Goal: Task Accomplishment & Management: Manage account settings

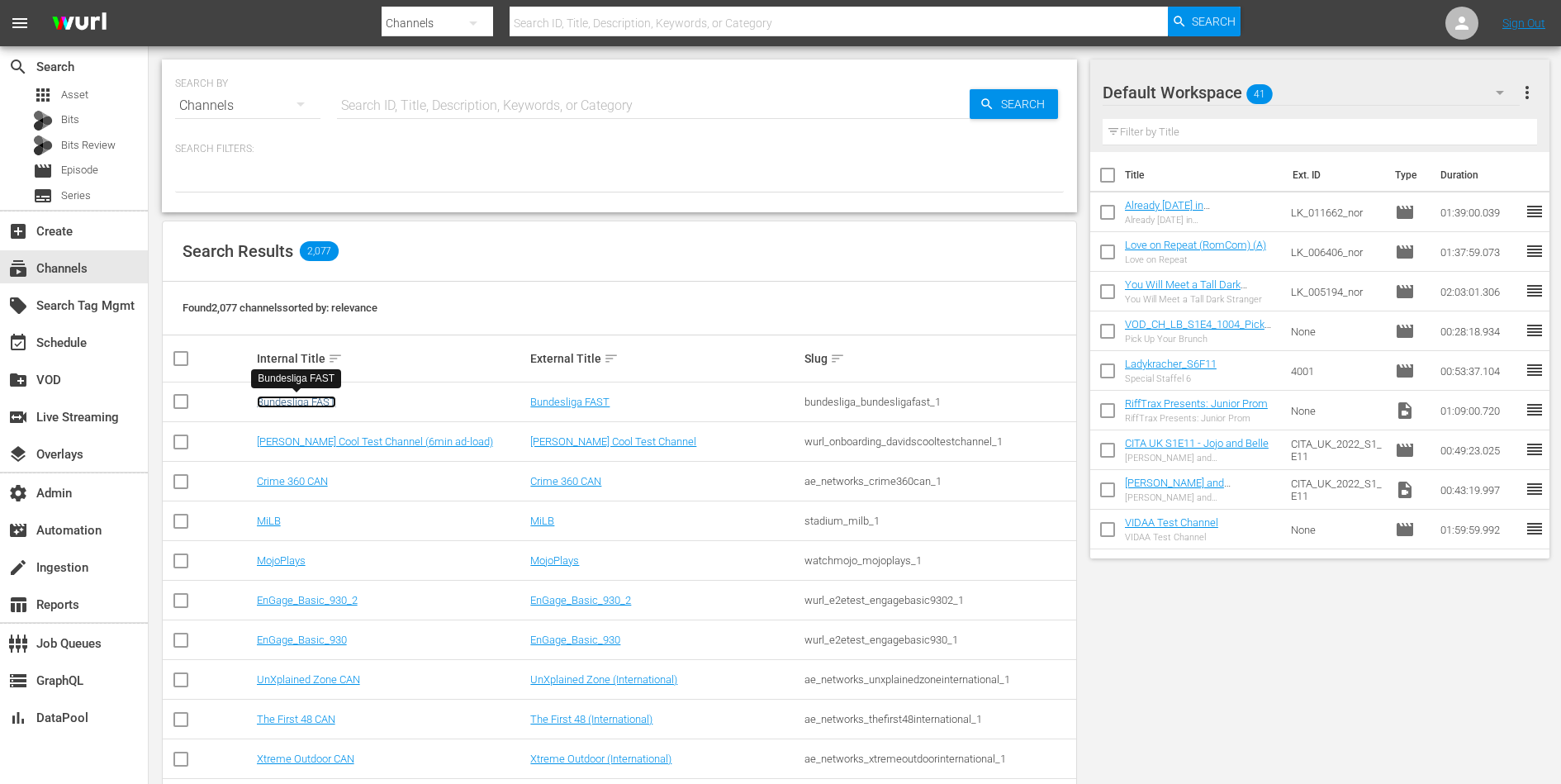
click at [299, 396] on link "Bundesliga FAST" at bounding box center [296, 401] width 79 height 12
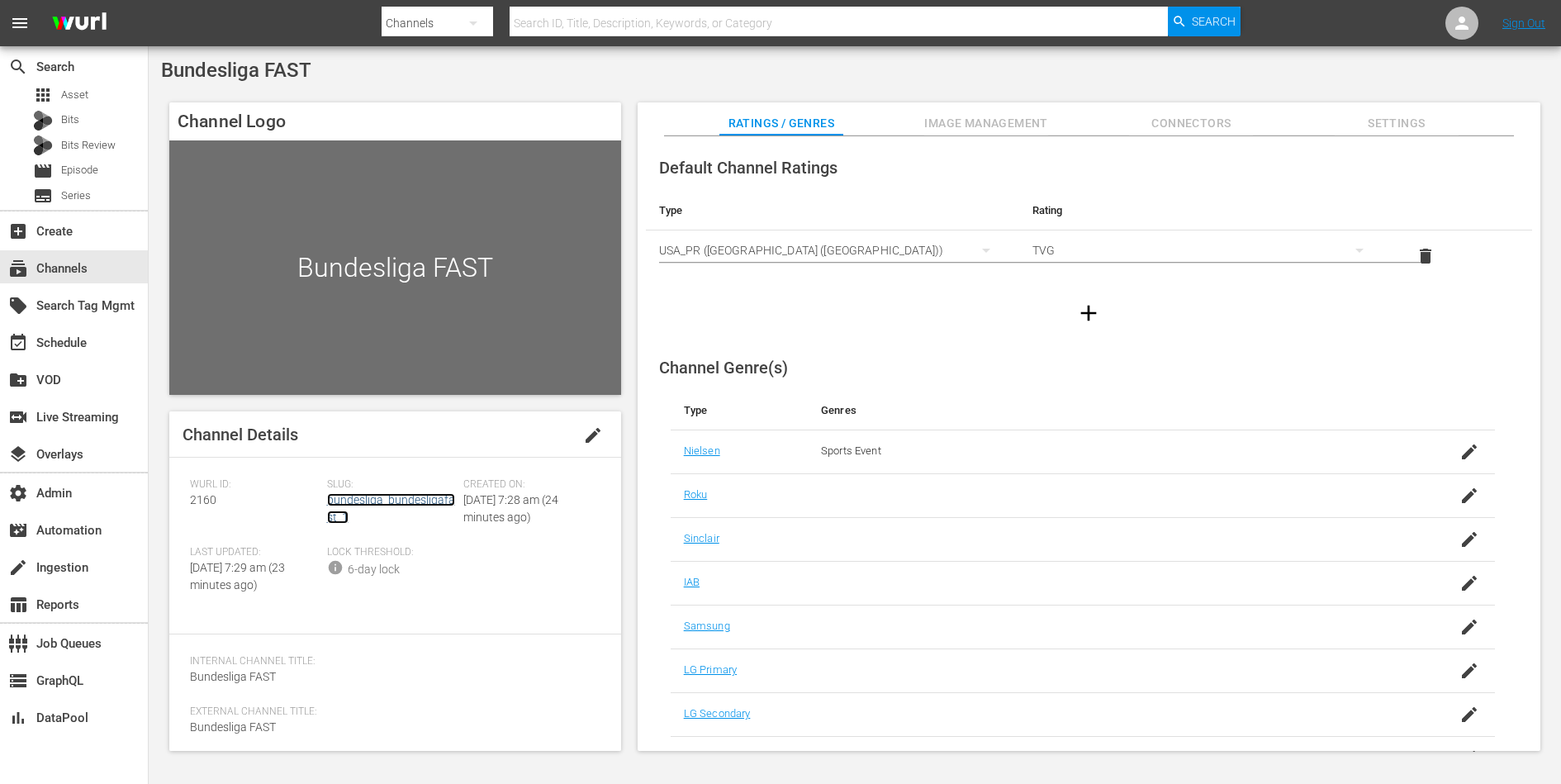
click at [357, 498] on link "bundesliga_bundesligafast_1" at bounding box center [392, 508] width 128 height 31
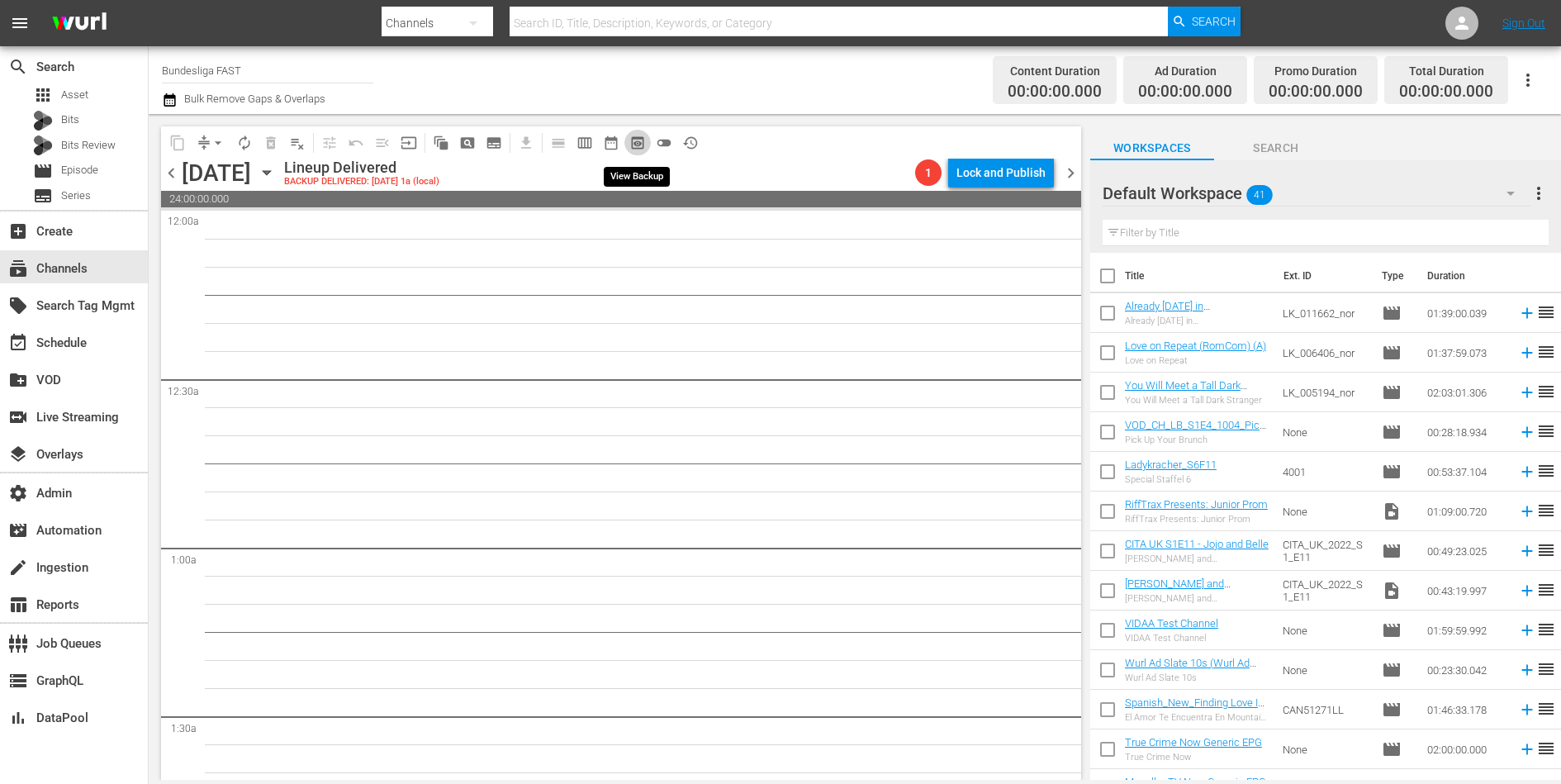
click at [638, 135] on span "preview_outlined" at bounding box center [637, 143] width 16 height 16
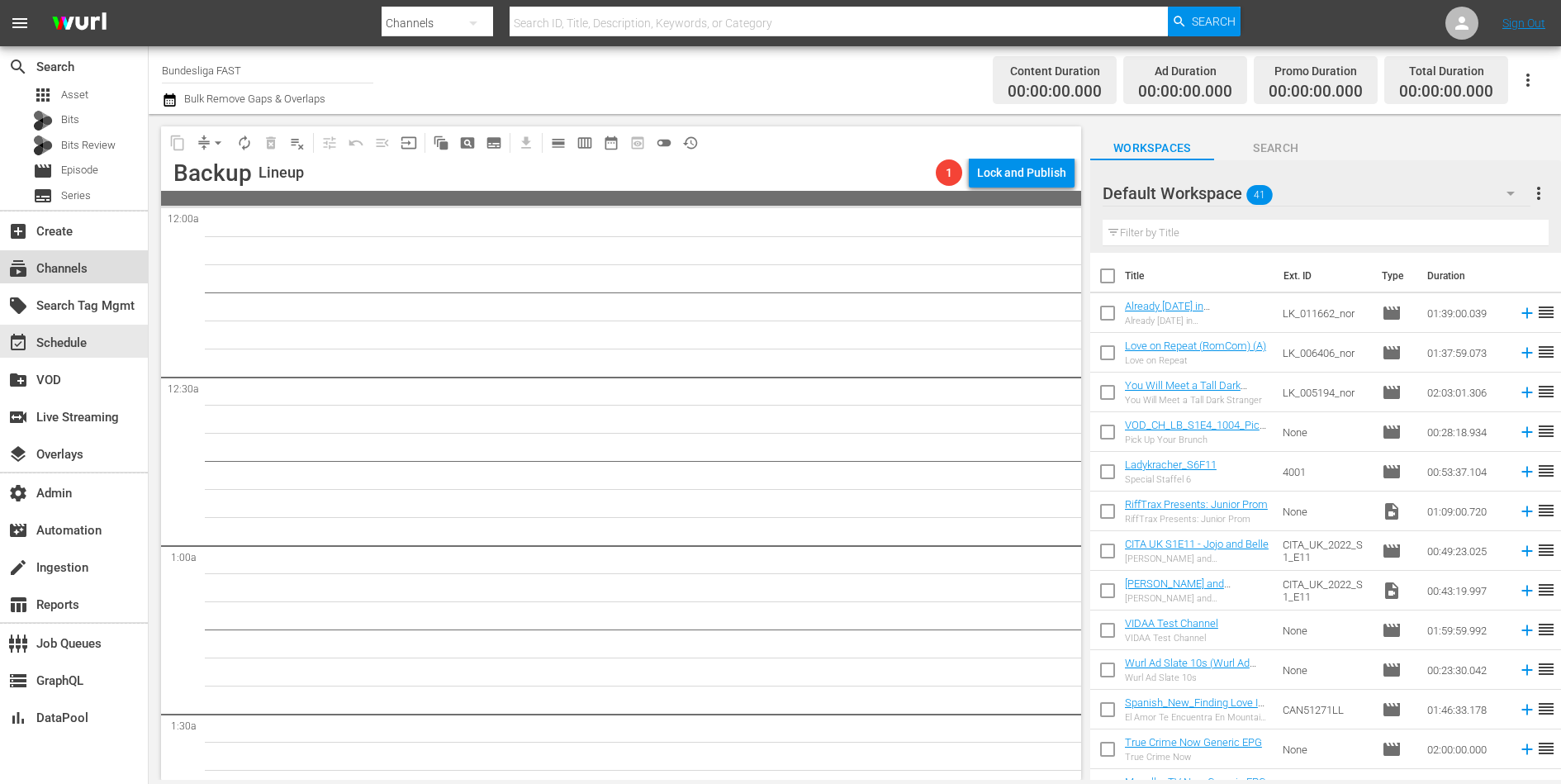
click at [70, 273] on div "subscriptions Channels" at bounding box center [46, 266] width 93 height 15
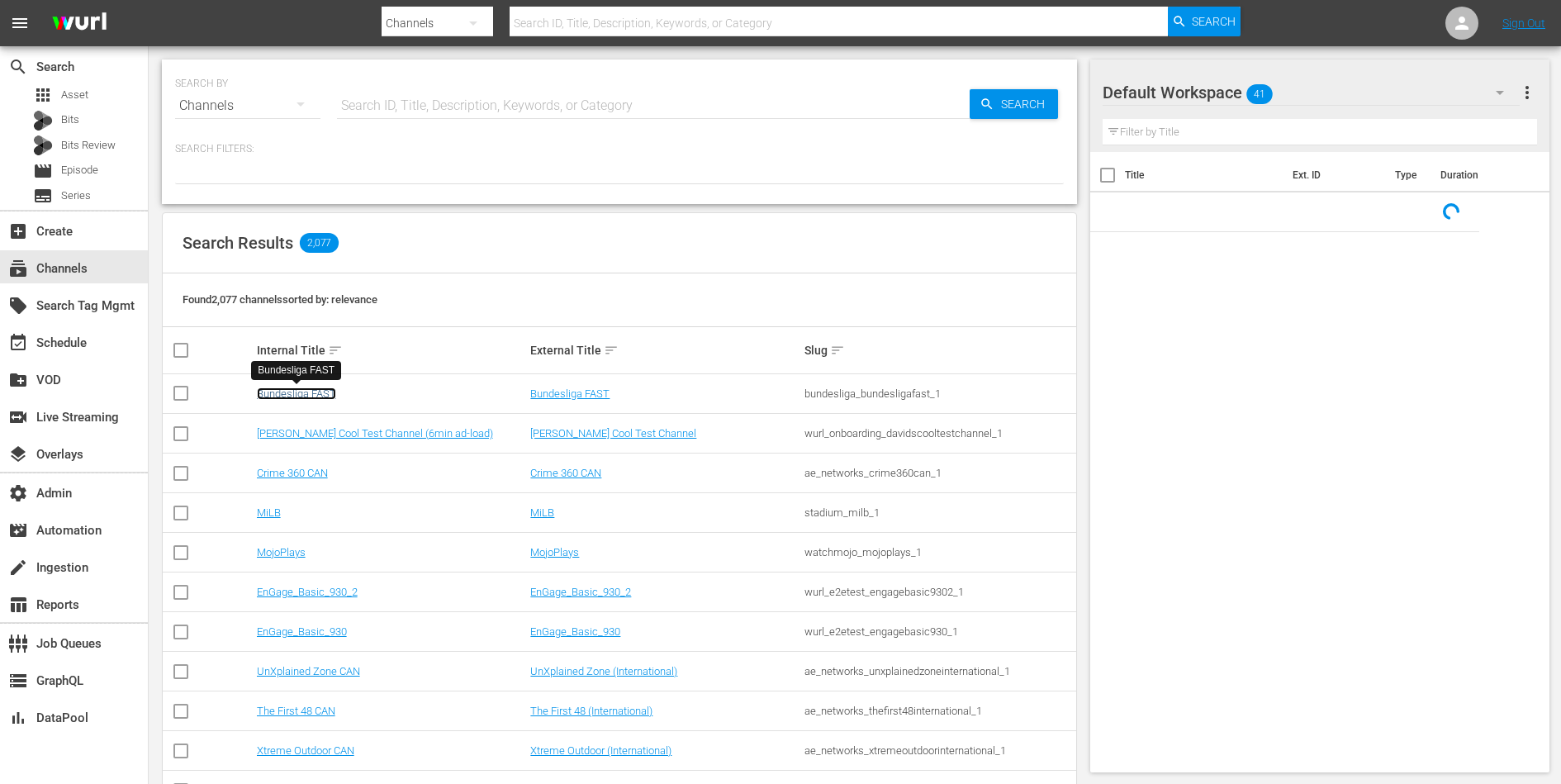
click at [268, 389] on link "Bundesliga FAST" at bounding box center [296, 393] width 79 height 12
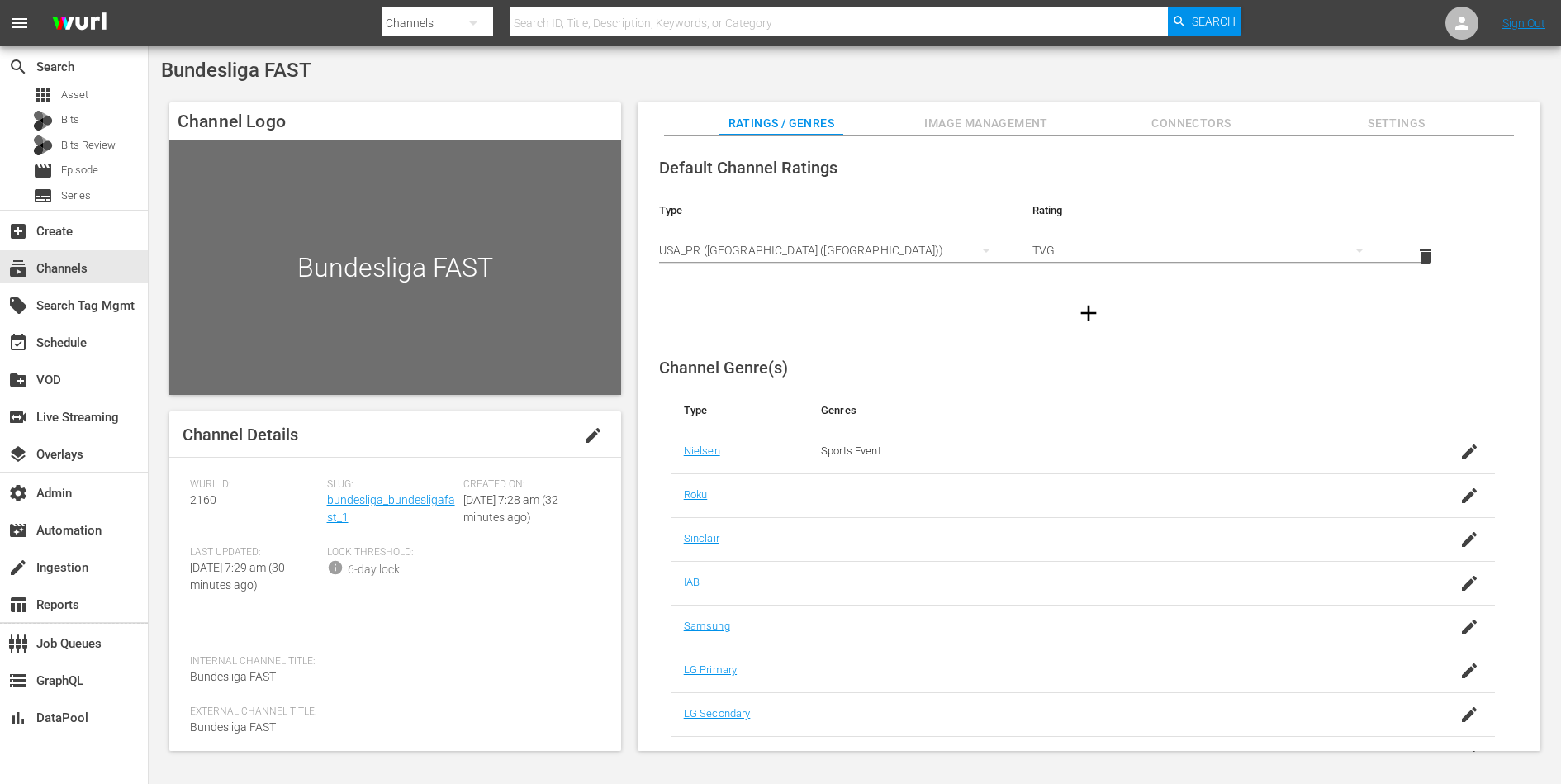
scroll to position [38, 0]
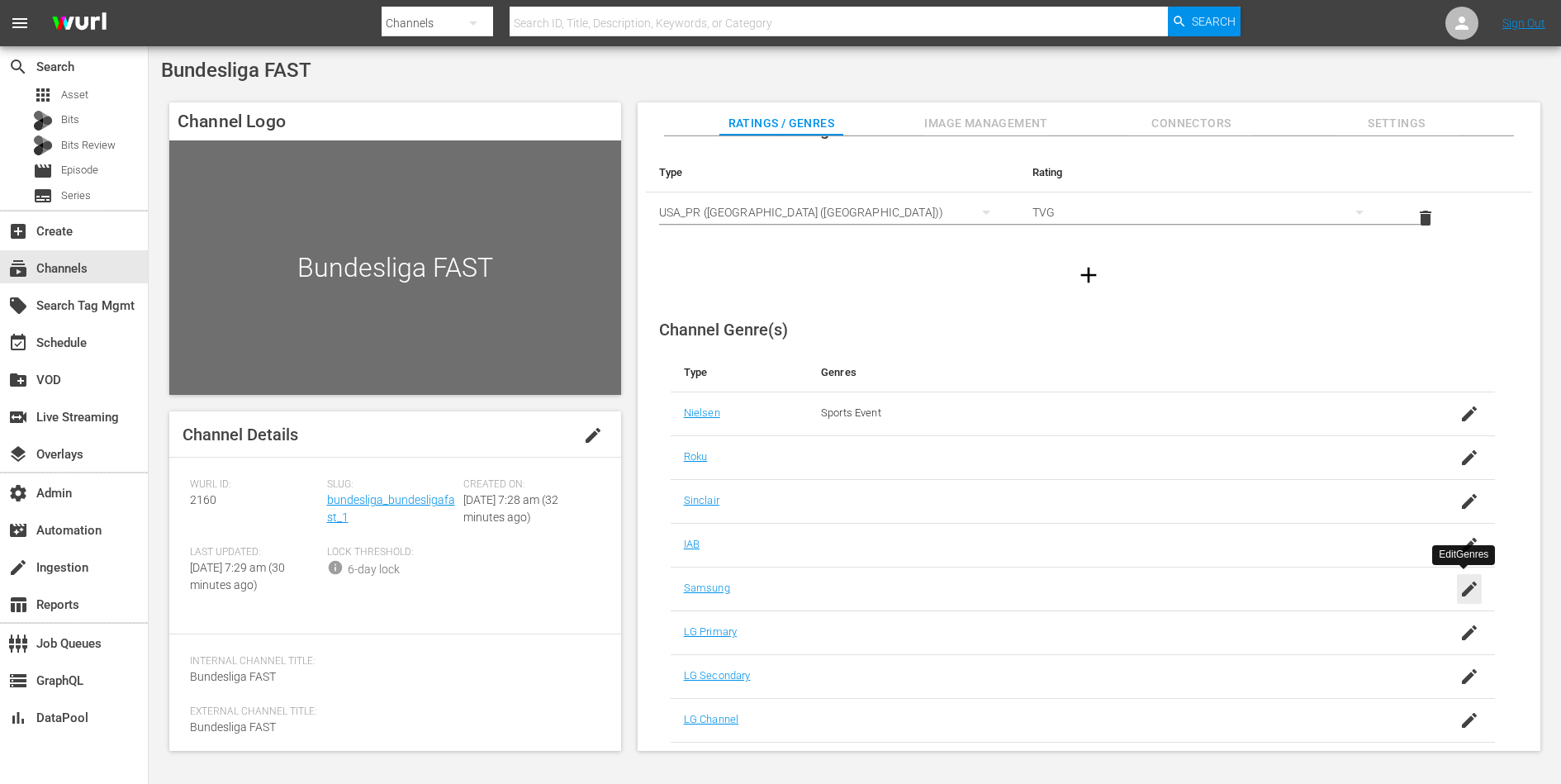
click at [1134, 569] on icon "button" at bounding box center [1469, 589] width 20 height 20
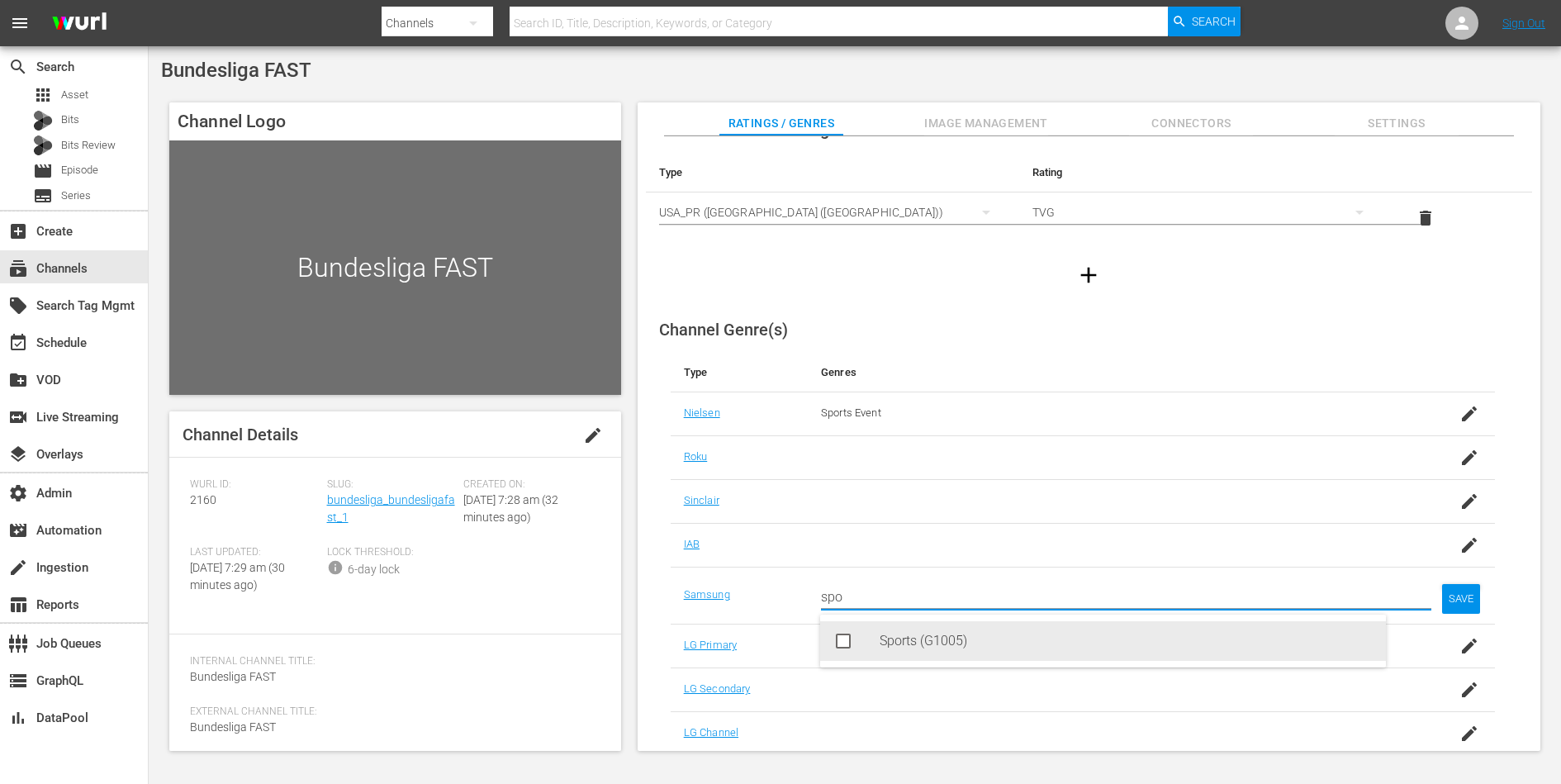
click at [935, 569] on div "Sports (G1005)" at bounding box center [1126, 640] width 493 height 39
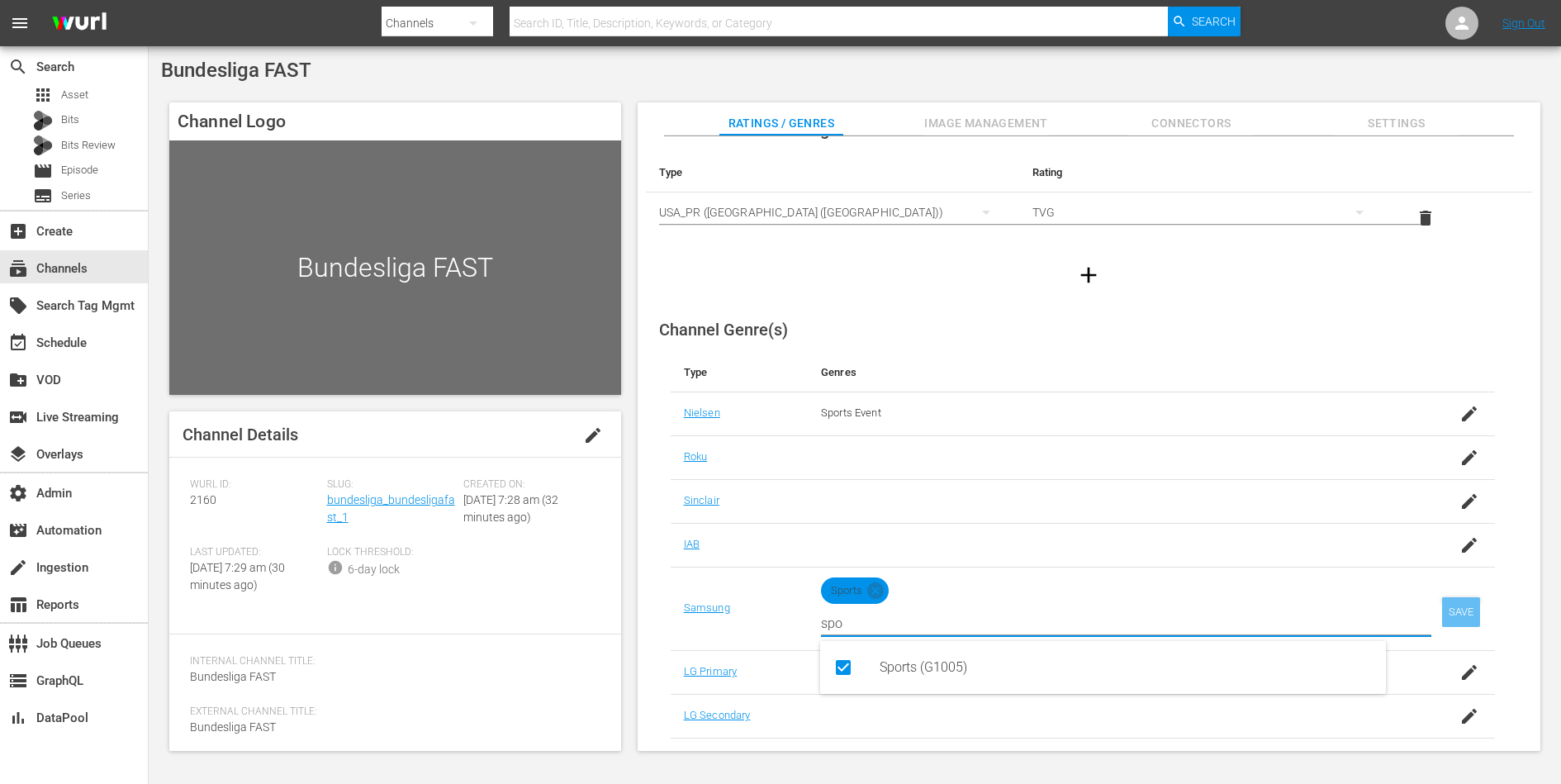
type input "spo"
click at [1134, 569] on div "SAVE" at bounding box center [1461, 612] width 38 height 30
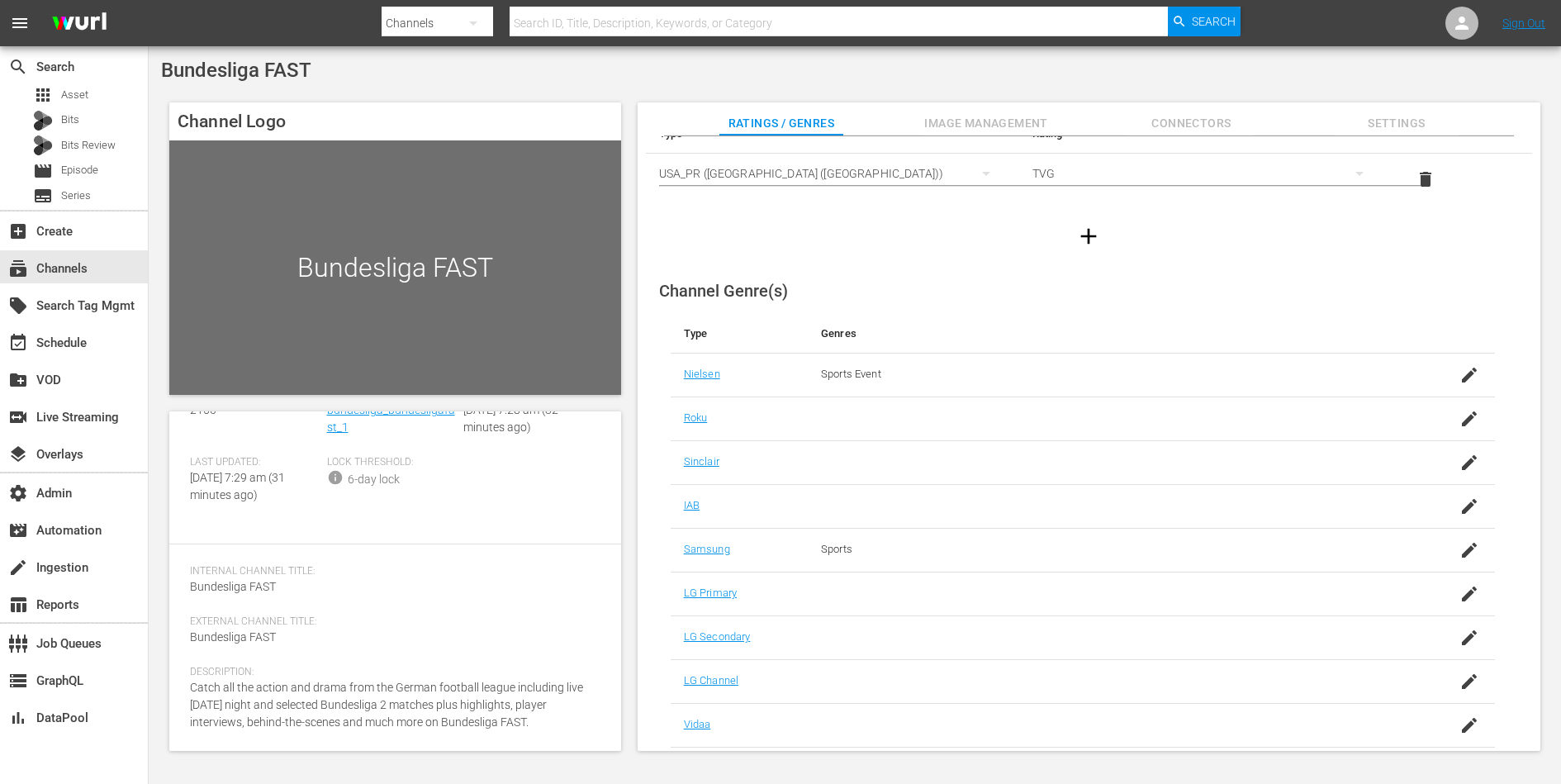
scroll to position [0, 0]
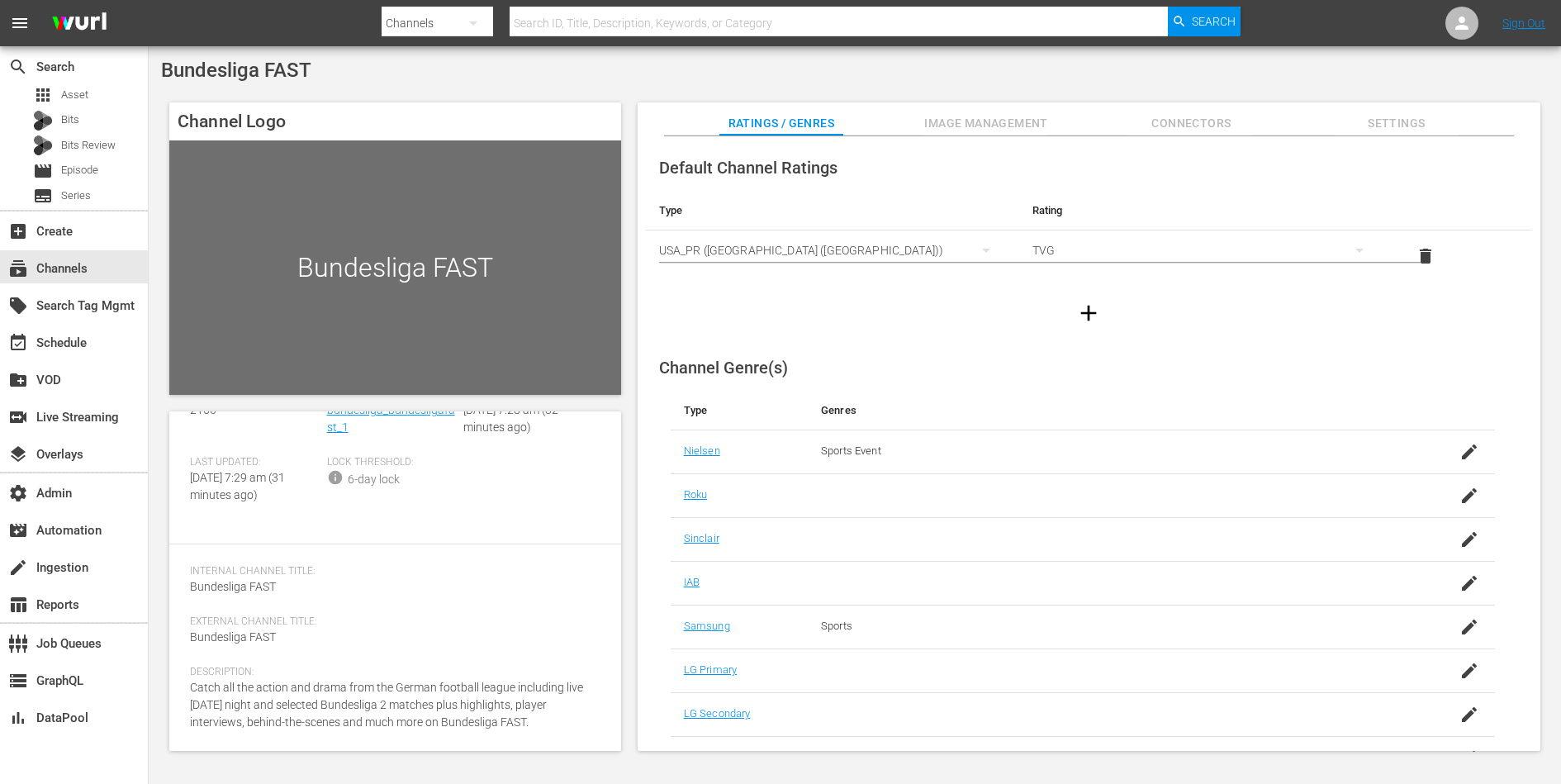
click at [987, 123] on span "Image Management" at bounding box center [985, 123] width 124 height 21
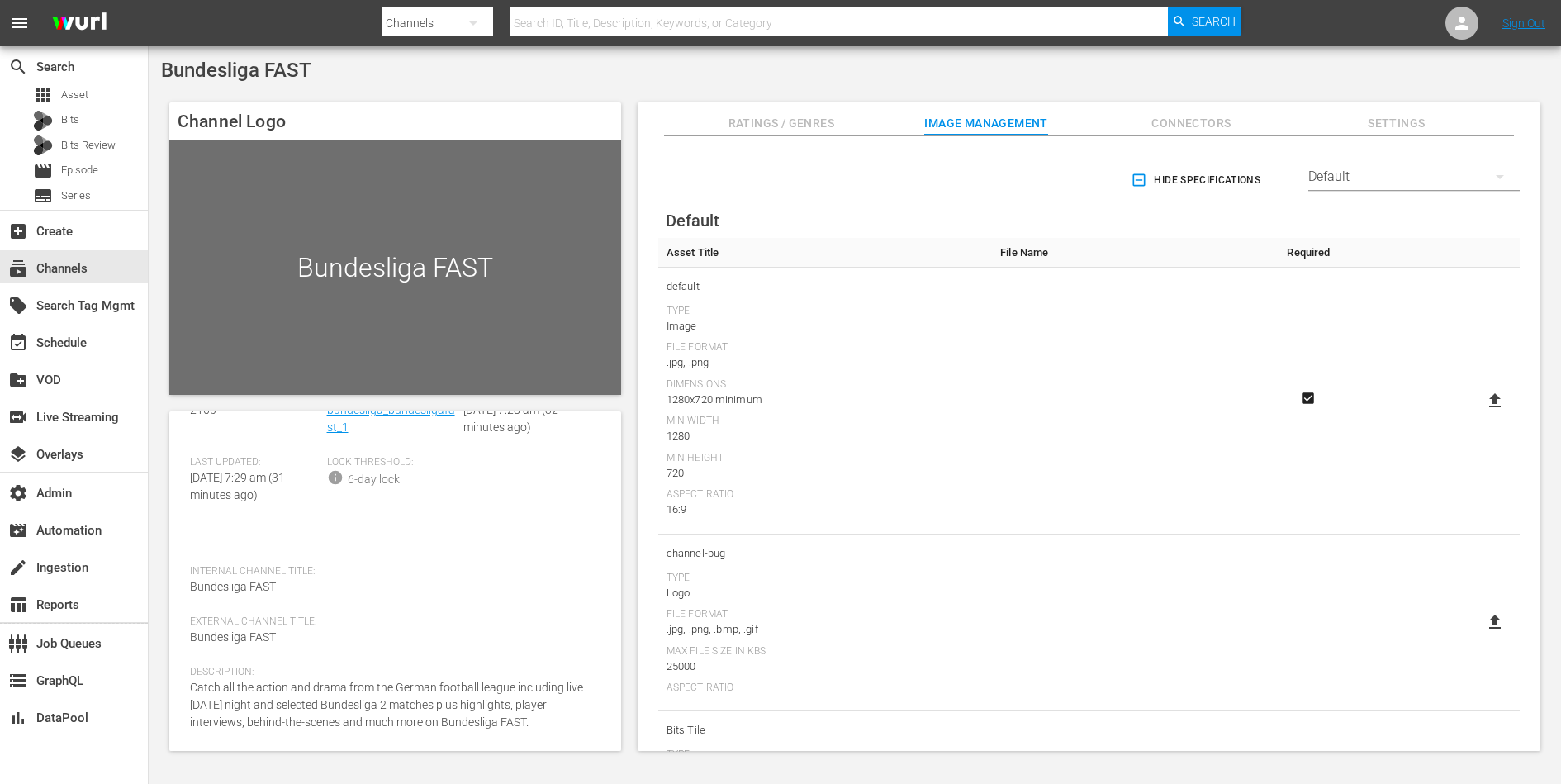
click at [1134, 125] on span "Connectors" at bounding box center [1190, 123] width 124 height 21
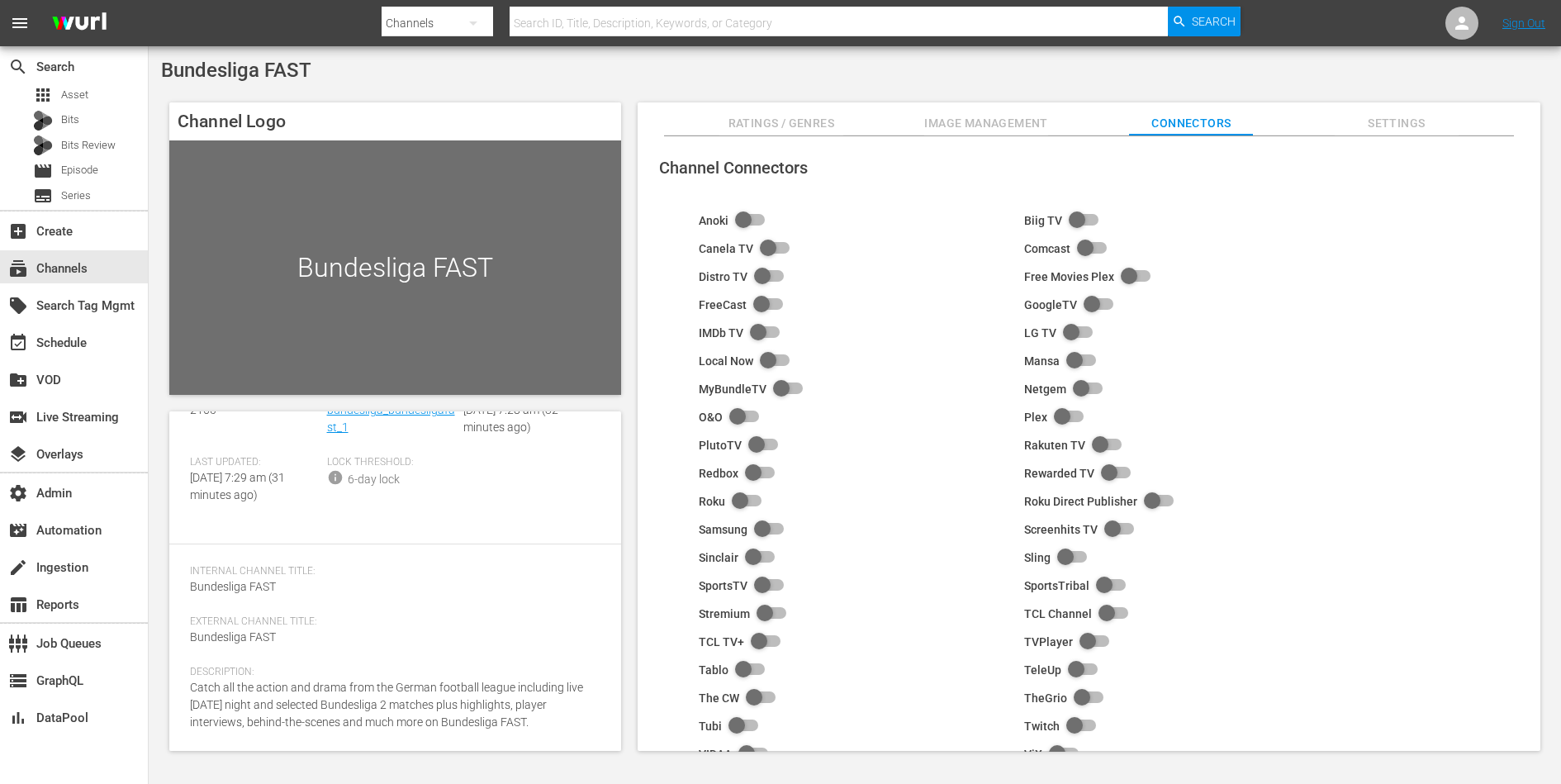
click at [1134, 139] on div "Channel Connectors Anoki Biig TV Canela TV Comcast Distro TV Free Movies Plex F…" at bounding box center [1089, 443] width 903 height 616
click at [1134, 125] on span "Settings" at bounding box center [1396, 123] width 124 height 21
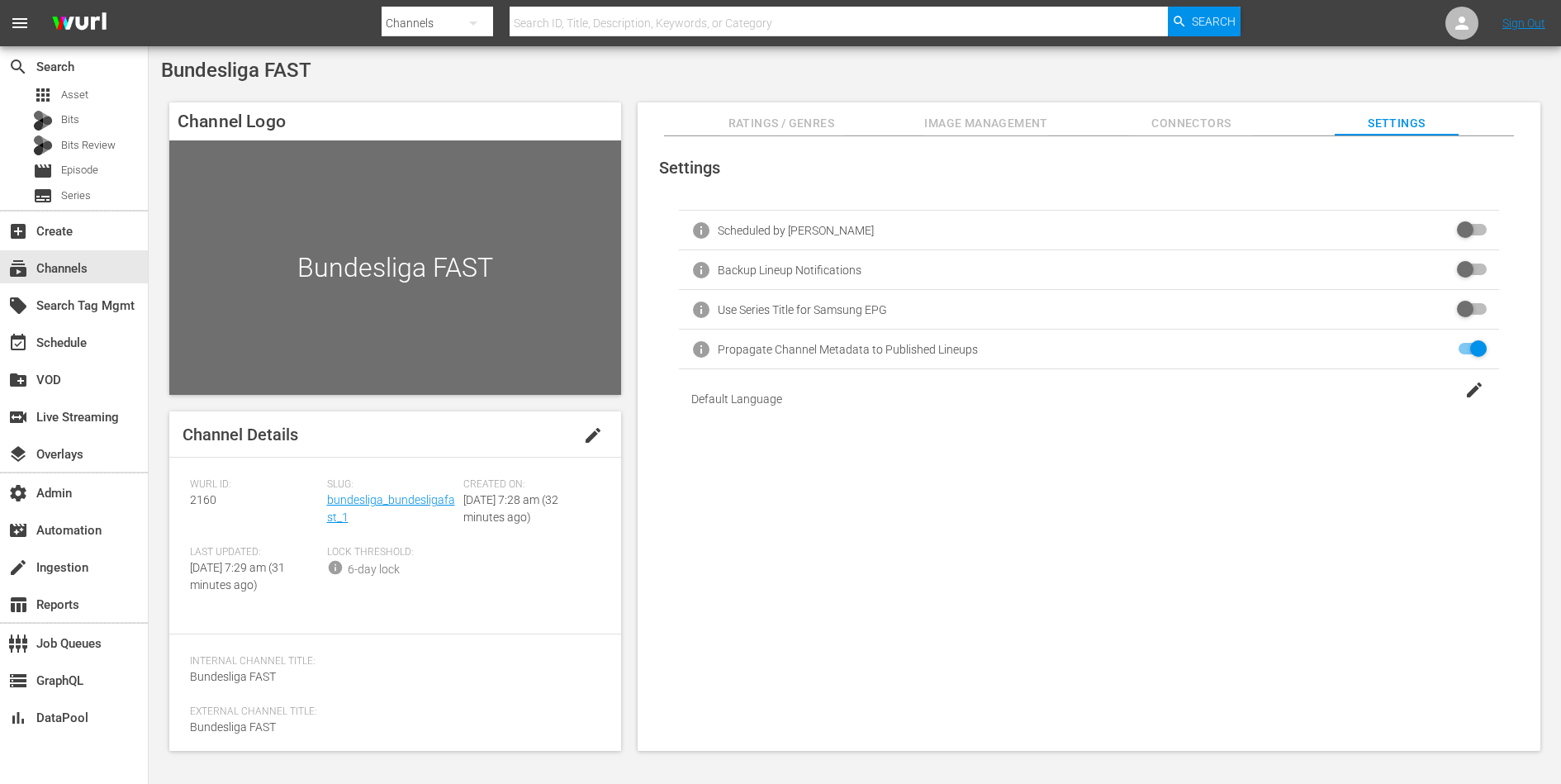
click at [988, 119] on span "Image Management" at bounding box center [985, 123] width 124 height 21
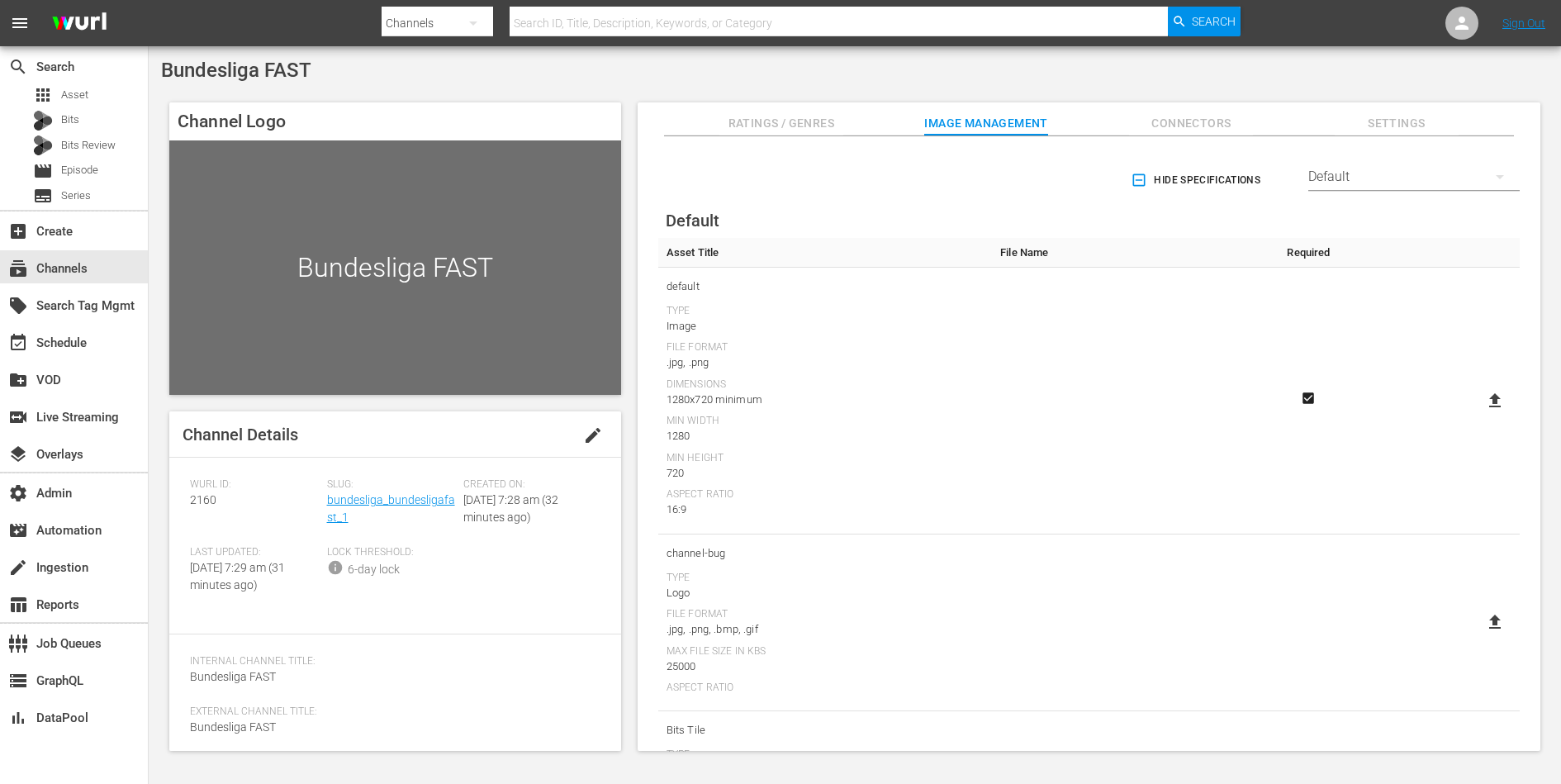
click at [1134, 404] on icon at bounding box center [1495, 400] width 11 height 14
click at [1134, 414] on input "file" at bounding box center [1479, 414] width 1 height 1
type input "C:\fakepath\Bundesliga.jpg"
click at [1134, 117] on span "Connectors" at bounding box center [1190, 123] width 124 height 21
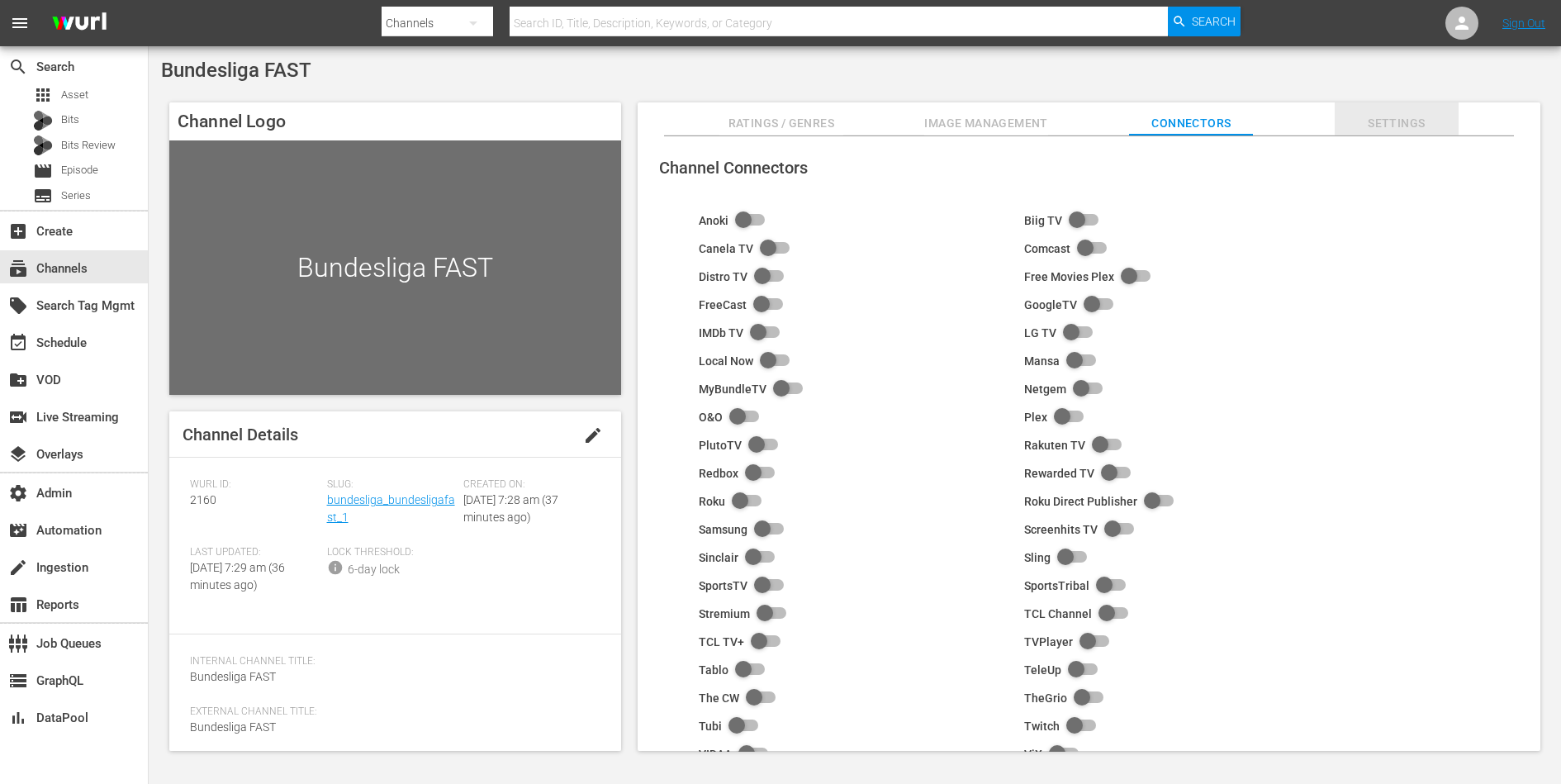
click at [1134, 129] on span "Settings" at bounding box center [1396, 123] width 124 height 21
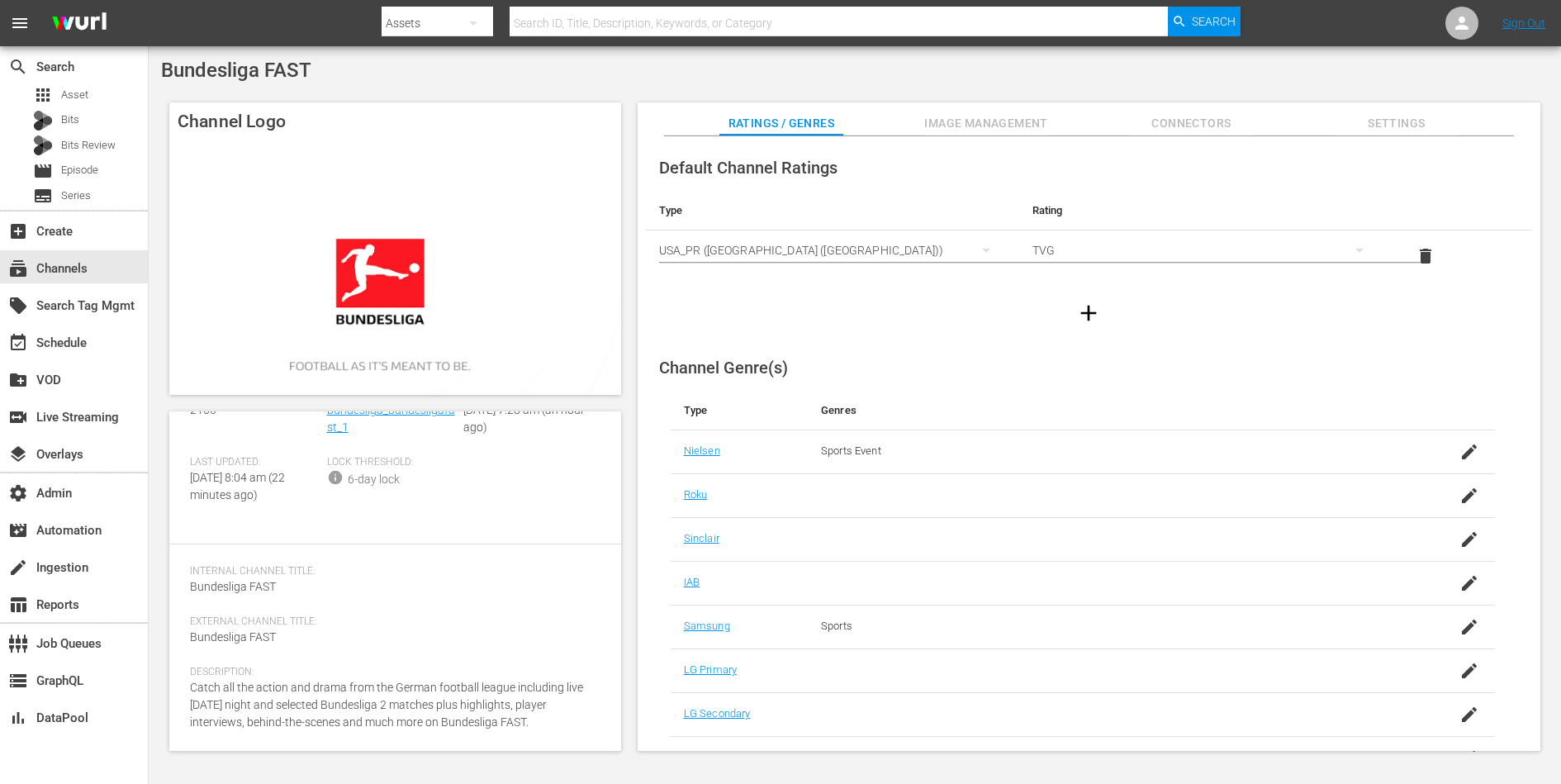
scroll to position [106, 0]
click at [298, 70] on span "Bundesliga FAST" at bounding box center [236, 70] width 150 height 23
copy div "Bundesliga FAST"
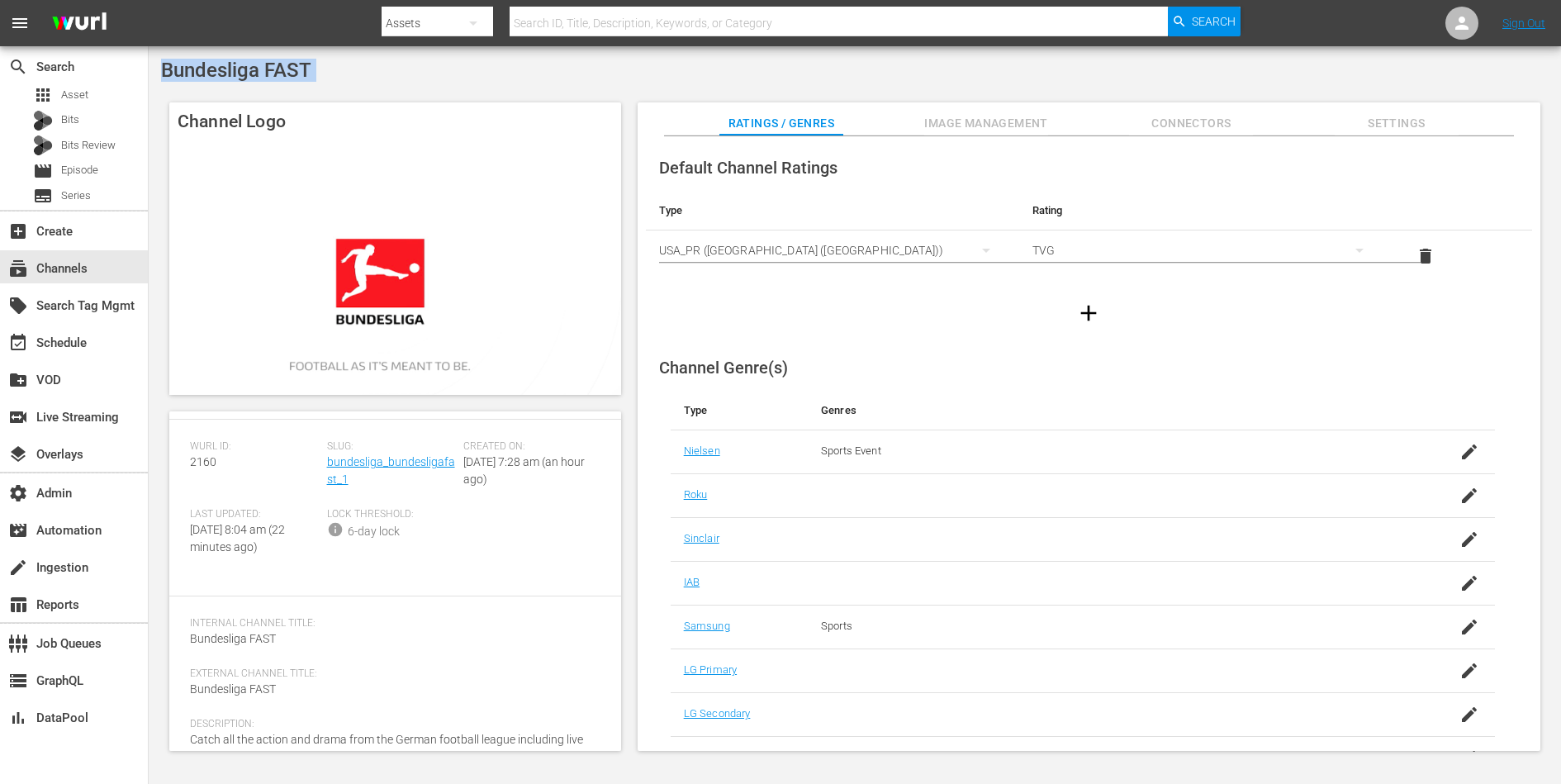
scroll to position [15, 0]
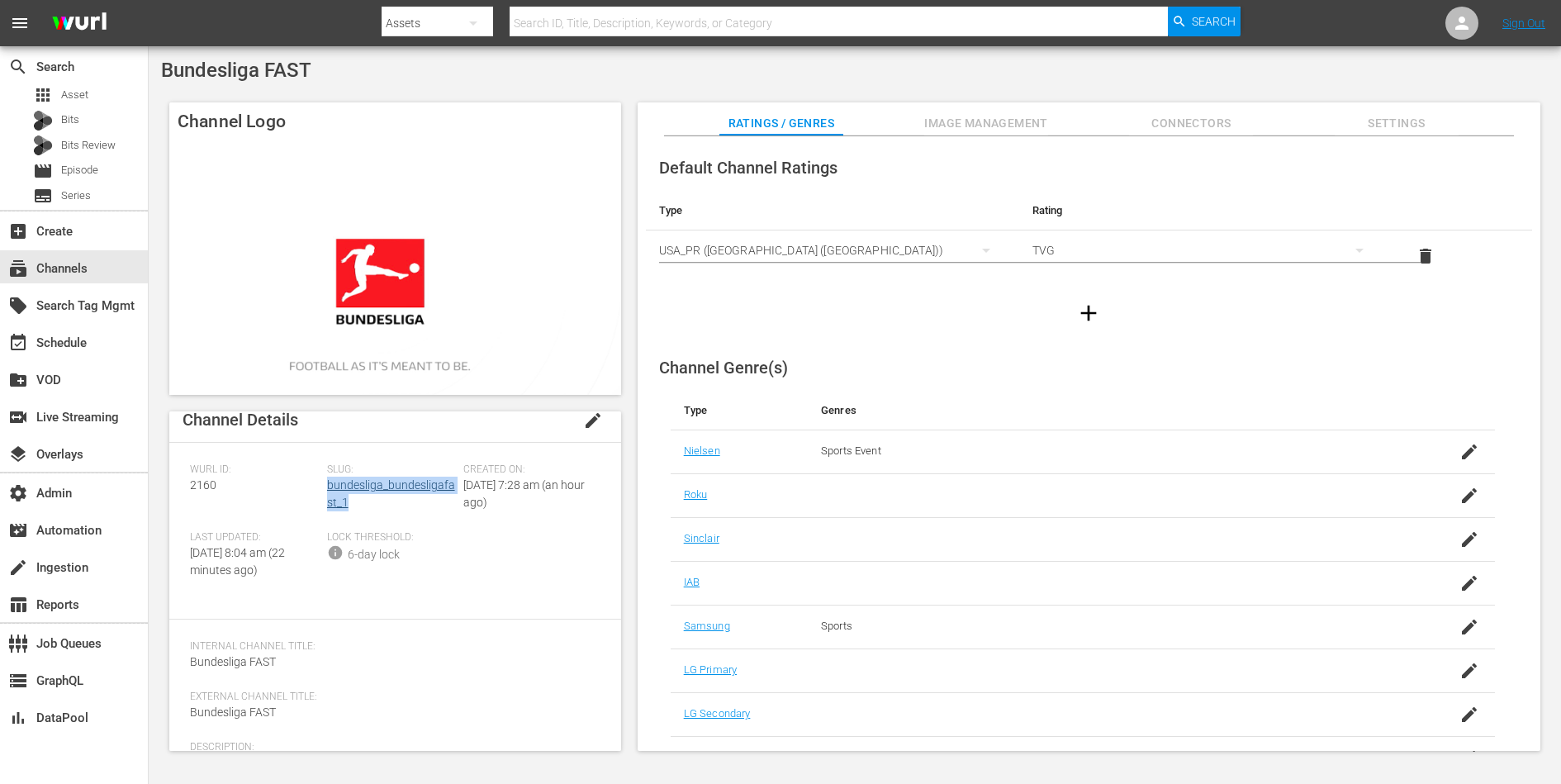
drag, startPoint x: 357, startPoint y: 497, endPoint x: 327, endPoint y: 489, distance: 31.0
click at [328, 489] on div "Slug: bundesliga_bundesligafast_1" at bounding box center [396, 497] width 137 height 68
copy link "bundesliga_bundesligafast_1"
